Goal: Task Accomplishment & Management: Use online tool/utility

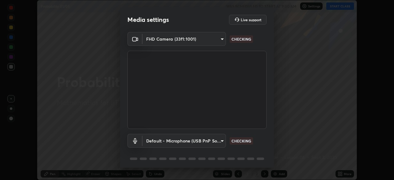
scroll to position [22, 0]
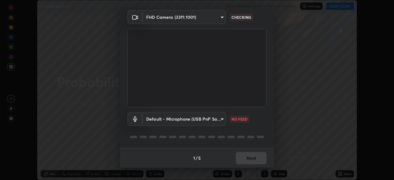
click at [218, 120] on body "Erase all Probability 01/05 WAS SCHEDULED TO START AT 9:00 AM Settings START CL…" at bounding box center [197, 90] width 394 height 180
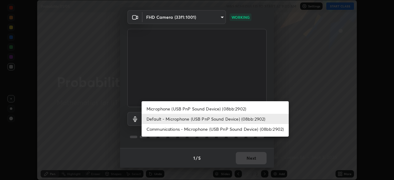
click at [217, 108] on li "Microphone (USB PnP Sound Device) (08bb:2902)" at bounding box center [215, 109] width 147 height 10
type input "1a0769ead3689374615c5c206c77925a6ff9c400cba01a6e2ab8a3f429aa6d87"
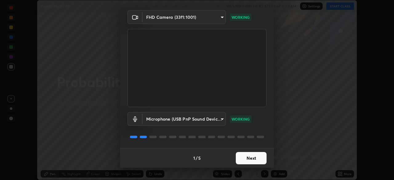
click at [246, 157] on button "Next" at bounding box center [251, 158] width 31 height 12
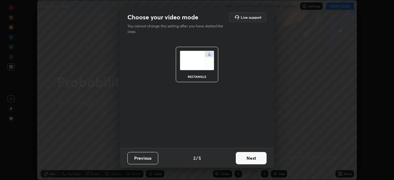
click at [246, 157] on button "Next" at bounding box center [251, 158] width 31 height 12
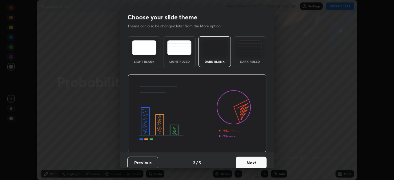
click at [251, 160] on button "Next" at bounding box center [251, 163] width 31 height 12
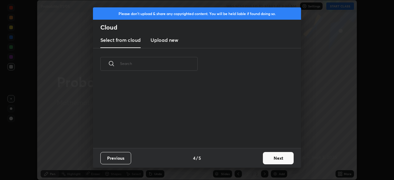
click at [274, 158] on button "Next" at bounding box center [278, 158] width 31 height 12
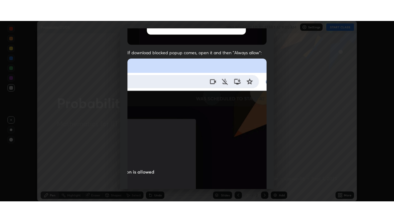
scroll to position [148, 0]
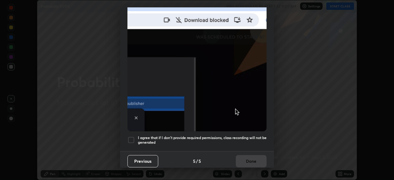
click at [133, 137] on div at bounding box center [131, 140] width 7 height 7
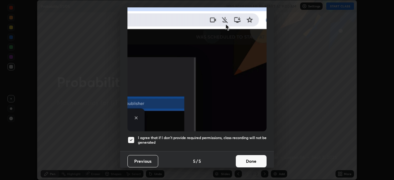
click at [250, 160] on button "Done" at bounding box center [251, 161] width 31 height 12
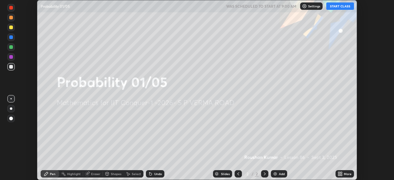
click at [345, 173] on div "More" at bounding box center [348, 174] width 8 height 3
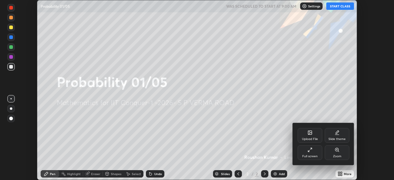
click at [308, 150] on div "Full screen" at bounding box center [310, 152] width 25 height 15
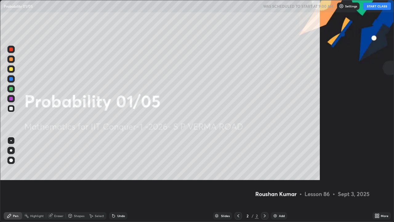
scroll to position [222, 394]
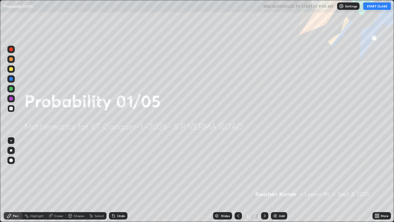
click at [382, 7] on button "START CLASS" at bounding box center [378, 5] width 28 height 7
click at [280, 180] on div "Add" at bounding box center [282, 215] width 6 height 3
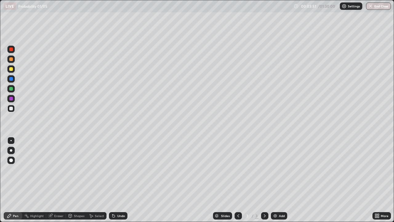
click at [11, 70] on div at bounding box center [11, 69] width 4 height 4
click at [123, 180] on div "Undo" at bounding box center [121, 215] width 8 height 3
click at [11, 90] on div at bounding box center [11, 89] width 4 height 4
click at [11, 109] on div at bounding box center [11, 109] width 4 height 4
click at [11, 99] on div at bounding box center [11, 99] width 4 height 4
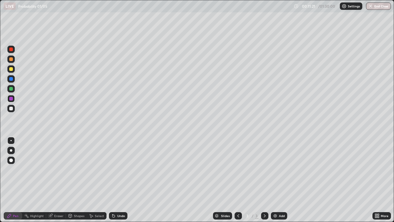
click at [10, 89] on div at bounding box center [11, 89] width 4 height 4
click at [12, 49] on div at bounding box center [11, 49] width 4 height 4
click at [281, 180] on div "Add" at bounding box center [279, 215] width 16 height 7
click at [12, 88] on div at bounding box center [11, 89] width 4 height 4
click at [12, 71] on div at bounding box center [11, 69] width 4 height 4
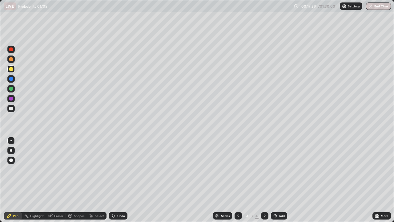
click at [281, 180] on div "Add" at bounding box center [282, 215] width 6 height 3
click at [11, 89] on div at bounding box center [11, 89] width 4 height 4
click at [11, 70] on div at bounding box center [11, 69] width 4 height 4
click at [120, 180] on div "Undo" at bounding box center [121, 215] width 8 height 3
click at [11, 90] on div at bounding box center [11, 89] width 4 height 4
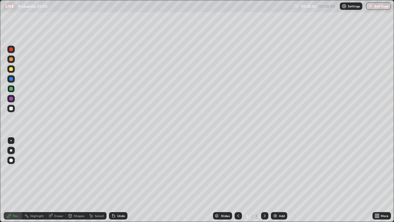
click at [123, 180] on div "Undo" at bounding box center [121, 215] width 8 height 3
click at [13, 109] on div at bounding box center [10, 108] width 7 height 7
click at [281, 180] on div "Add" at bounding box center [282, 215] width 6 height 3
click at [122, 180] on div "Undo" at bounding box center [121, 215] width 8 height 3
click at [238, 180] on icon at bounding box center [238, 215] width 5 height 5
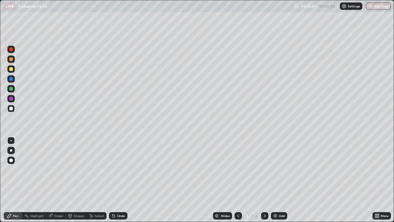
click at [13, 97] on div at bounding box center [11, 99] width 4 height 4
click at [264, 180] on icon at bounding box center [265, 215] width 5 height 5
click at [11, 71] on div at bounding box center [10, 68] width 7 height 7
click at [118, 180] on div "Undo" at bounding box center [121, 215] width 8 height 3
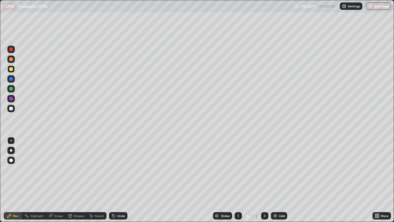
click at [119, 180] on div "Undo" at bounding box center [121, 215] width 8 height 3
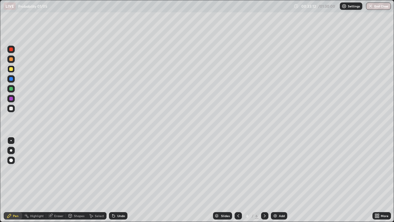
click at [118, 180] on div "Undo" at bounding box center [121, 215] width 8 height 3
click at [119, 180] on div "Undo" at bounding box center [118, 215] width 18 height 7
click at [120, 180] on div "Undo" at bounding box center [118, 215] width 18 height 7
click at [11, 89] on div at bounding box center [11, 89] width 4 height 4
click at [121, 180] on div "Undo" at bounding box center [118, 215] width 18 height 7
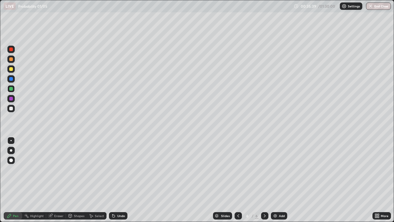
click at [282, 180] on div "Add" at bounding box center [282, 215] width 6 height 3
click at [12, 108] on div at bounding box center [11, 109] width 4 height 4
click at [119, 180] on div "Undo" at bounding box center [121, 215] width 8 height 3
click at [120, 180] on div "Undo" at bounding box center [121, 215] width 8 height 3
click at [121, 180] on div "Undo" at bounding box center [121, 215] width 8 height 3
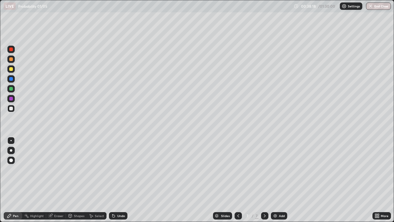
click at [11, 70] on div at bounding box center [11, 69] width 4 height 4
click at [122, 180] on div "Undo" at bounding box center [121, 215] width 8 height 3
click at [238, 180] on icon at bounding box center [239, 215] width 2 height 3
click at [264, 180] on icon at bounding box center [265, 215] width 5 height 5
click at [279, 180] on div "Add" at bounding box center [282, 215] width 6 height 3
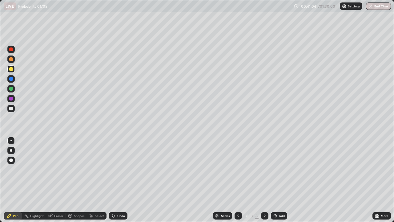
click at [238, 180] on icon at bounding box center [238, 215] width 5 height 5
click at [11, 109] on div at bounding box center [11, 109] width 4 height 4
click at [12, 98] on div at bounding box center [11, 99] width 4 height 4
click at [264, 180] on icon at bounding box center [265, 215] width 2 height 3
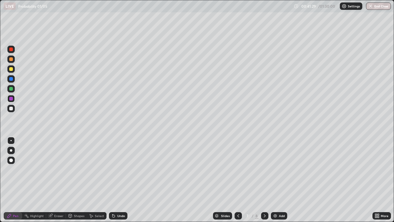
click at [264, 180] on icon at bounding box center [265, 215] width 5 height 5
click at [12, 69] on div at bounding box center [11, 69] width 4 height 4
click at [12, 89] on div at bounding box center [11, 89] width 4 height 4
click at [12, 100] on div at bounding box center [11, 99] width 4 height 4
click at [11, 89] on div at bounding box center [11, 89] width 4 height 4
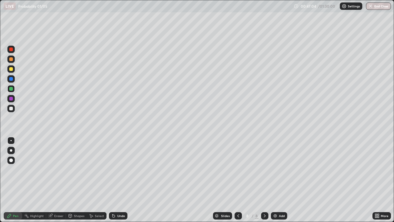
click at [281, 180] on div "Add" at bounding box center [282, 215] width 6 height 3
click at [12, 71] on div at bounding box center [10, 68] width 7 height 7
click at [237, 180] on icon at bounding box center [238, 215] width 5 height 5
click at [265, 180] on icon at bounding box center [265, 215] width 5 height 5
click at [11, 89] on div at bounding box center [11, 89] width 4 height 4
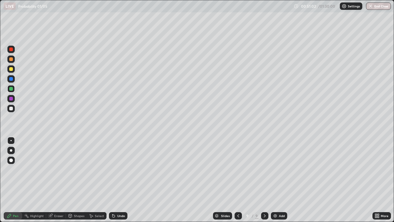
click at [238, 180] on icon at bounding box center [238, 215] width 5 height 5
click at [266, 180] on icon at bounding box center [265, 215] width 5 height 5
click at [14, 50] on div at bounding box center [10, 49] width 7 height 7
click at [264, 180] on icon at bounding box center [265, 215] width 2 height 3
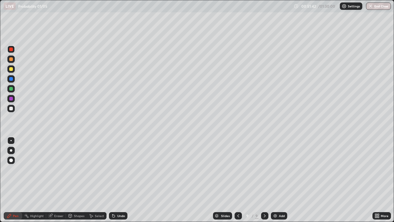
click at [13, 90] on div at bounding box center [10, 88] width 7 height 7
click at [11, 109] on div at bounding box center [11, 109] width 4 height 4
click at [120, 180] on div "Undo" at bounding box center [121, 215] width 8 height 3
click at [121, 180] on div "Undo" at bounding box center [121, 215] width 8 height 3
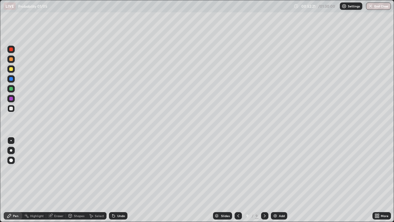
click at [122, 180] on div "Undo" at bounding box center [121, 215] width 8 height 3
click at [12, 89] on div at bounding box center [11, 89] width 4 height 4
click at [11, 70] on div at bounding box center [11, 69] width 4 height 4
click at [277, 180] on img at bounding box center [275, 215] width 5 height 5
click at [12, 89] on div at bounding box center [11, 89] width 4 height 4
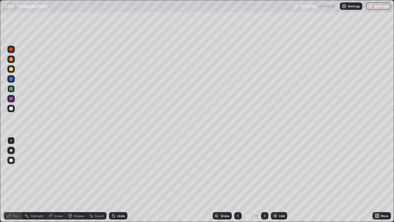
click at [11, 108] on div at bounding box center [11, 109] width 4 height 4
click at [121, 180] on div "Undo" at bounding box center [121, 215] width 8 height 3
click at [120, 180] on div "Undo" at bounding box center [121, 215] width 8 height 3
click at [121, 180] on div "Undo" at bounding box center [121, 215] width 8 height 3
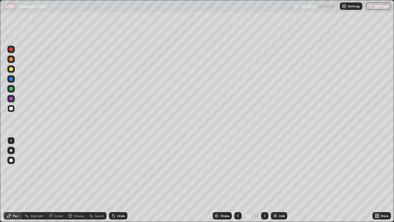
click at [59, 180] on div "Eraser" at bounding box center [58, 215] width 9 height 3
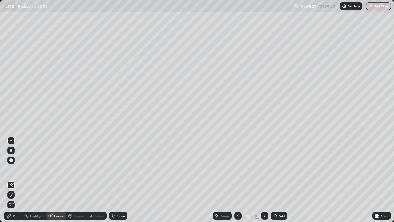
click at [16, 180] on div "Pen" at bounding box center [16, 215] width 6 height 3
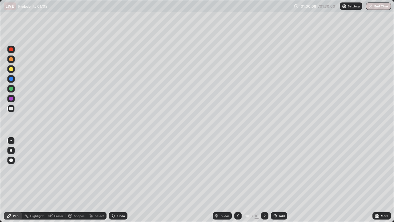
click at [11, 99] on div at bounding box center [11, 99] width 4 height 4
click at [12, 89] on div at bounding box center [11, 89] width 4 height 4
click at [121, 180] on div "Undo" at bounding box center [121, 215] width 8 height 3
click at [11, 69] on div at bounding box center [11, 69] width 4 height 4
click at [280, 180] on div "Add" at bounding box center [282, 215] width 6 height 3
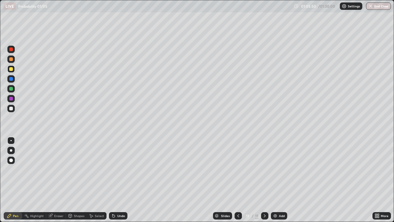
click at [120, 180] on div "Undo" at bounding box center [121, 215] width 8 height 3
click at [12, 89] on div at bounding box center [11, 89] width 4 height 4
click at [122, 180] on div "Undo" at bounding box center [121, 215] width 8 height 3
click at [121, 180] on div "Undo" at bounding box center [121, 215] width 8 height 3
click at [122, 180] on div "Undo" at bounding box center [121, 215] width 8 height 3
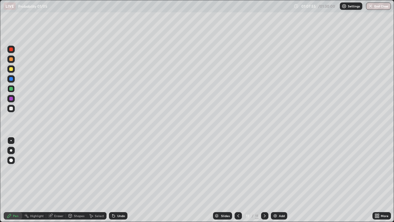
click at [120, 180] on div "Undo" at bounding box center [121, 215] width 8 height 3
click at [10, 69] on div at bounding box center [11, 69] width 4 height 4
click at [283, 180] on div "Add" at bounding box center [282, 215] width 6 height 3
click at [12, 89] on div at bounding box center [11, 89] width 4 height 4
click at [12, 69] on div at bounding box center [11, 69] width 4 height 4
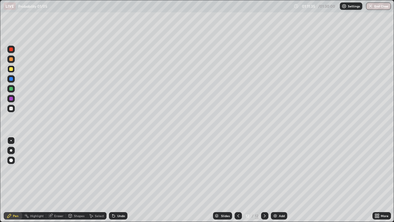
click at [12, 89] on div at bounding box center [11, 89] width 4 height 4
click at [11, 71] on div at bounding box center [10, 68] width 7 height 7
click at [280, 180] on div "Add" at bounding box center [282, 215] width 6 height 3
click at [13, 89] on div at bounding box center [11, 89] width 4 height 4
click at [57, 180] on div "Eraser" at bounding box center [58, 215] width 9 height 3
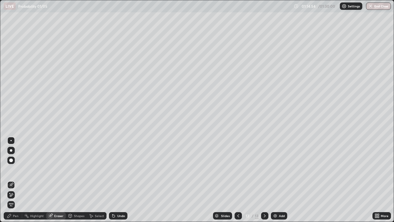
click at [17, 180] on div "Pen" at bounding box center [16, 215] width 6 height 3
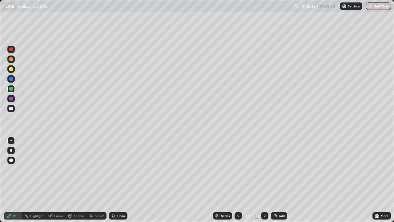
click at [118, 180] on div "Undo" at bounding box center [121, 215] width 8 height 3
click at [121, 180] on div "Undo" at bounding box center [121, 215] width 8 height 3
click at [122, 180] on div "Undo" at bounding box center [121, 215] width 8 height 3
click at [10, 71] on div at bounding box center [11, 69] width 4 height 4
click at [277, 180] on img at bounding box center [275, 215] width 5 height 5
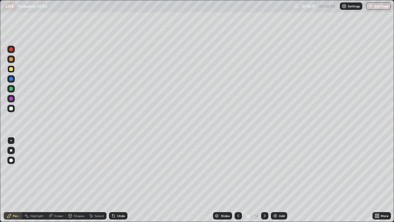
click at [12, 92] on div at bounding box center [10, 88] width 7 height 7
click at [123, 180] on div "Undo" at bounding box center [118, 215] width 18 height 7
click at [239, 180] on icon at bounding box center [239, 215] width 2 height 3
click at [238, 180] on icon at bounding box center [238, 215] width 5 height 5
click at [239, 180] on icon at bounding box center [238, 215] width 5 height 5
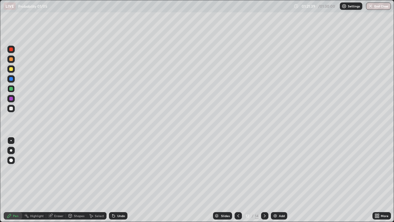
click at [238, 180] on icon at bounding box center [238, 215] width 5 height 5
click at [237, 180] on icon at bounding box center [238, 215] width 5 height 5
click at [238, 180] on icon at bounding box center [239, 215] width 2 height 3
click at [239, 180] on icon at bounding box center [239, 215] width 2 height 3
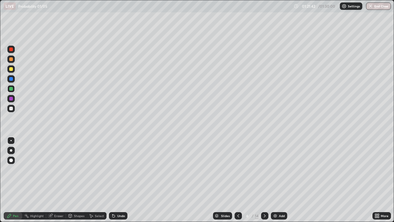
click at [264, 180] on icon at bounding box center [265, 215] width 5 height 5
click at [12, 51] on div at bounding box center [11, 49] width 4 height 4
click at [264, 180] on icon at bounding box center [265, 215] width 5 height 5
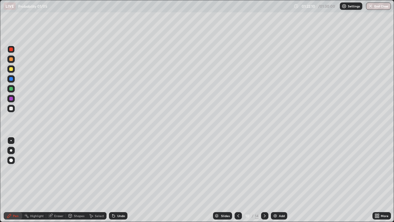
click at [264, 180] on icon at bounding box center [265, 215] width 5 height 5
click at [11, 71] on div at bounding box center [10, 68] width 7 height 7
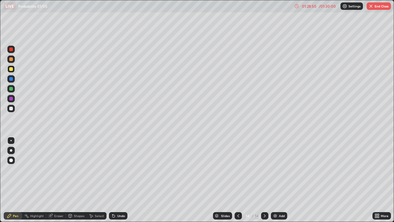
click at [385, 7] on button "End Class" at bounding box center [379, 5] width 24 height 7
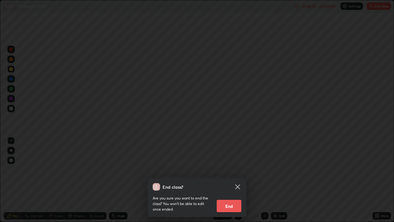
click at [230, 180] on button "End" at bounding box center [229, 206] width 25 height 12
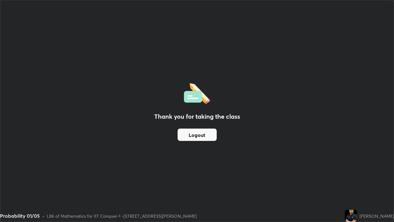
click at [202, 132] on button "Logout" at bounding box center [197, 135] width 39 height 12
